Goal: Task Accomplishment & Management: Manage account settings

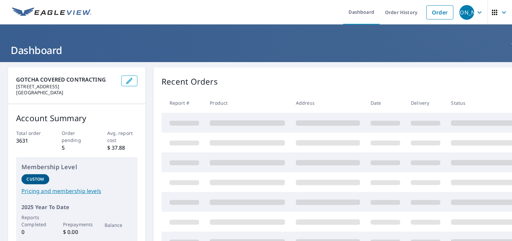
click at [464, 11] on div "[PERSON_NAME]" at bounding box center [467, 12] width 15 height 15
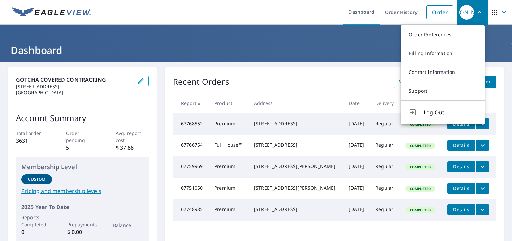
click at [348, 38] on header "Dashboard" at bounding box center [256, 43] width 512 height 38
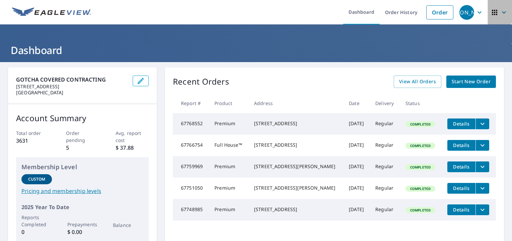
click at [496, 11] on span "button" at bounding box center [500, 12] width 19 height 16
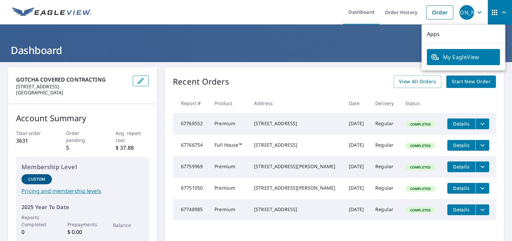
click at [496, 11] on span "button" at bounding box center [500, 12] width 19 height 16
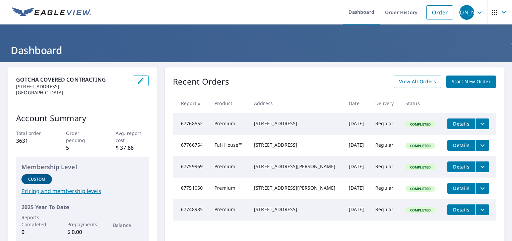
click at [471, 12] on div "[PERSON_NAME]" at bounding box center [467, 12] width 15 height 15
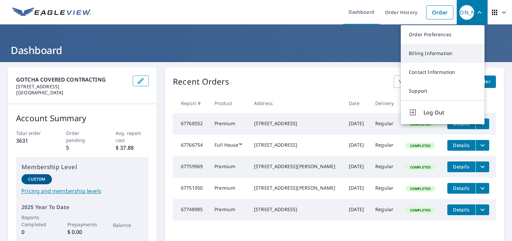
click at [421, 49] on link "Billing Information" at bounding box center [443, 53] width 84 height 19
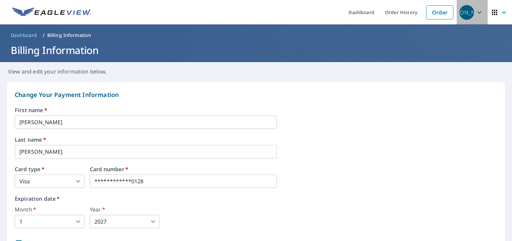
click at [476, 13] on icon "button" at bounding box center [480, 12] width 8 height 8
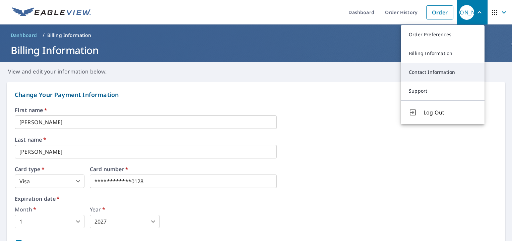
click at [422, 70] on link "Contact Information" at bounding box center [443, 72] width 84 height 19
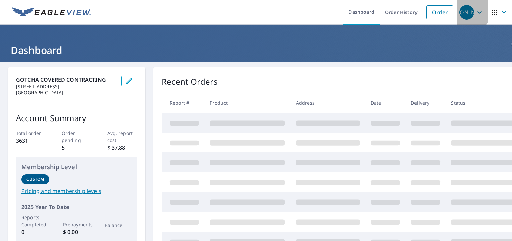
click at [468, 11] on div "[PERSON_NAME]" at bounding box center [467, 12] width 15 height 15
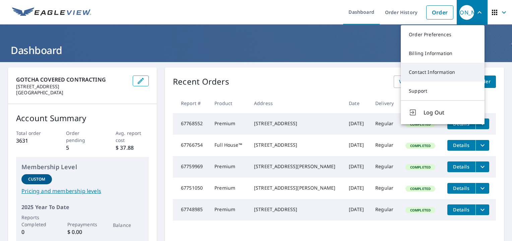
click at [420, 67] on link "Contact Information" at bounding box center [443, 72] width 84 height 19
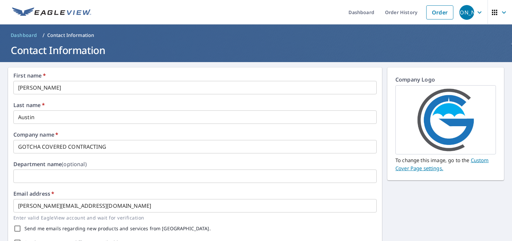
click at [494, 11] on icon "button" at bounding box center [495, 12] width 8 height 8
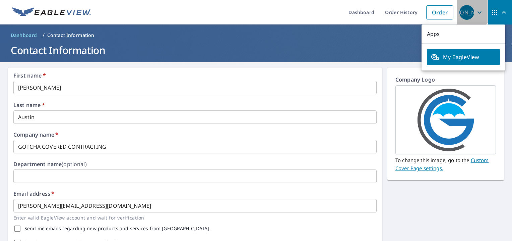
click at [470, 10] on div "[PERSON_NAME]" at bounding box center [467, 12] width 15 height 15
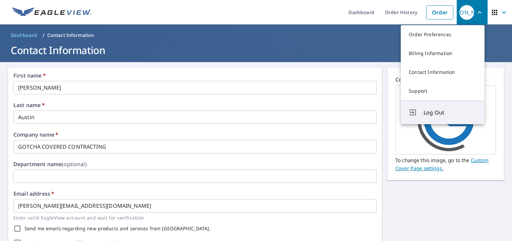
click at [431, 108] on span "Log Out" at bounding box center [450, 112] width 53 height 8
